Goal: Task Accomplishment & Management: Use online tool/utility

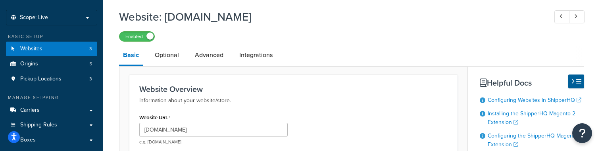
scroll to position [39, 0]
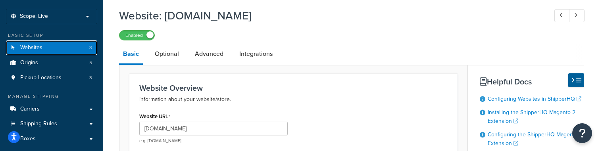
click at [60, 48] on link "Websites 3" at bounding box center [51, 48] width 91 height 15
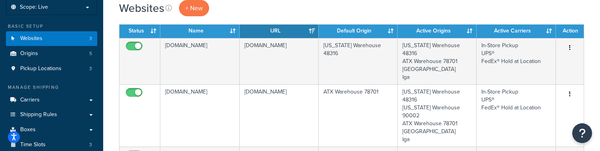
scroll to position [51, 0]
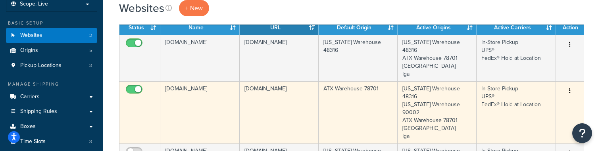
click at [137, 87] on input "checkbox" at bounding box center [135, 92] width 22 height 10
checkbox input "false"
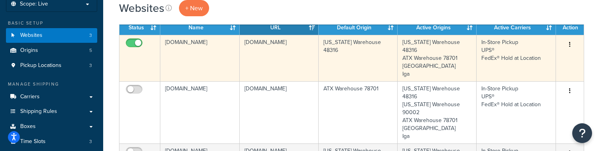
click at [138, 46] on input "checkbox" at bounding box center [135, 45] width 22 height 10
checkbox input "false"
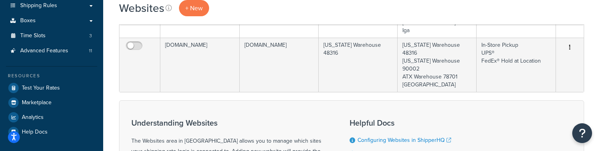
scroll to position [158, 0]
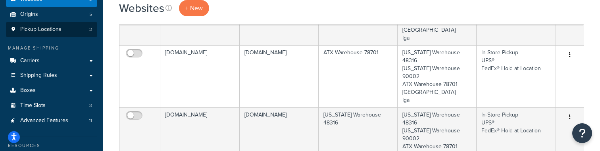
scroll to position [92, 0]
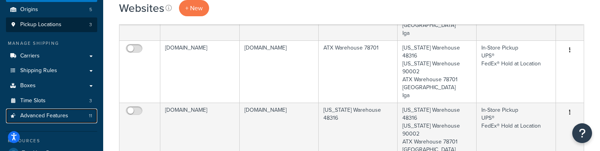
click at [66, 115] on span "Advanced Features" at bounding box center [44, 116] width 48 height 7
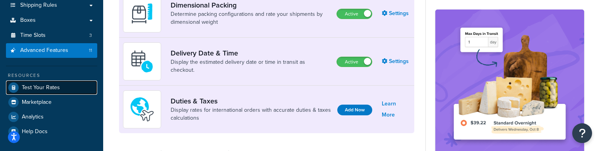
click at [69, 89] on link "Test Your Rates" at bounding box center [51, 88] width 91 height 14
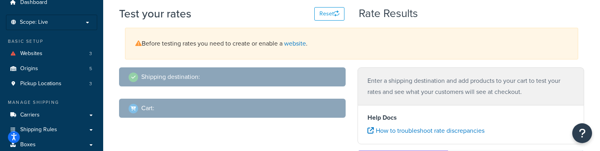
scroll to position [15, 0]
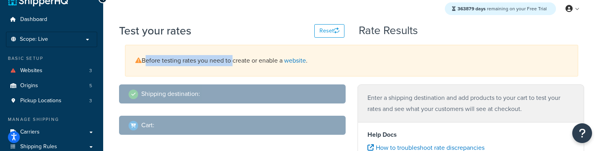
drag, startPoint x: 233, startPoint y: 61, endPoint x: 145, endPoint y: 63, distance: 88.2
click at [145, 63] on div "Before testing rates you need to create or enable a website ." at bounding box center [351, 61] width 453 height 32
copy div "Before testing rates you need to"
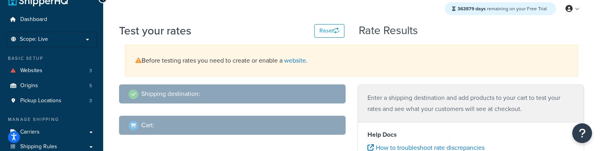
click at [223, 116] on div "Shipping destination : Cart :" at bounding box center [232, 116] width 239 height 63
